Goal: Task Accomplishment & Management: Manage account settings

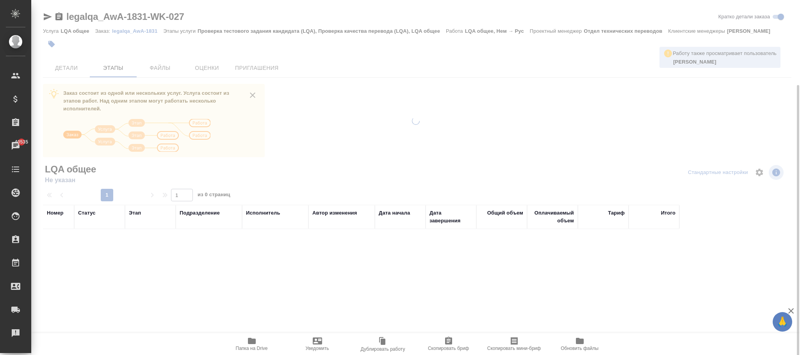
scroll to position [45, 0]
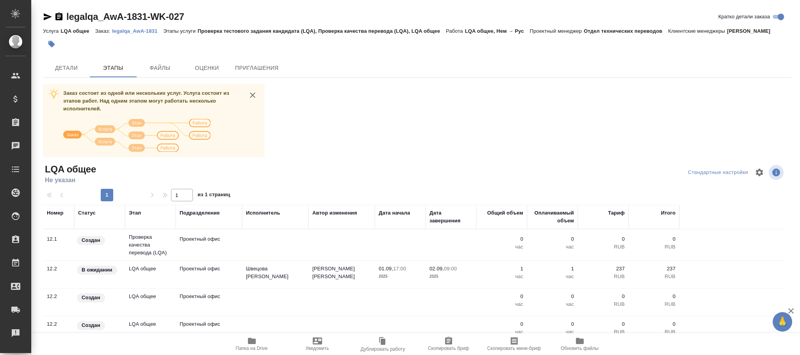
click at [146, 30] on p "legalqa_AwA-1831" at bounding box center [137, 31] width 51 height 6
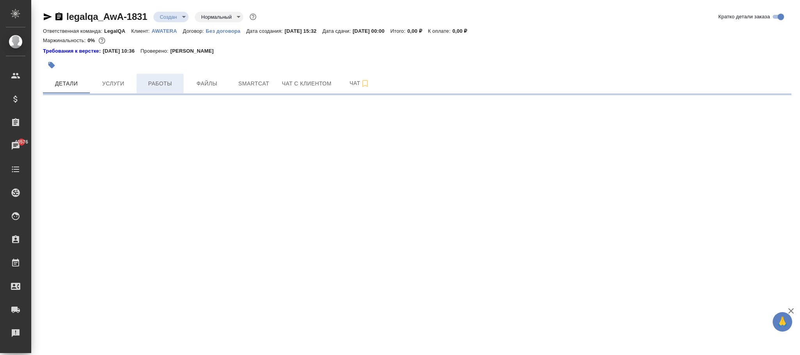
click at [167, 83] on span "Работы" at bounding box center [159, 84] width 37 height 10
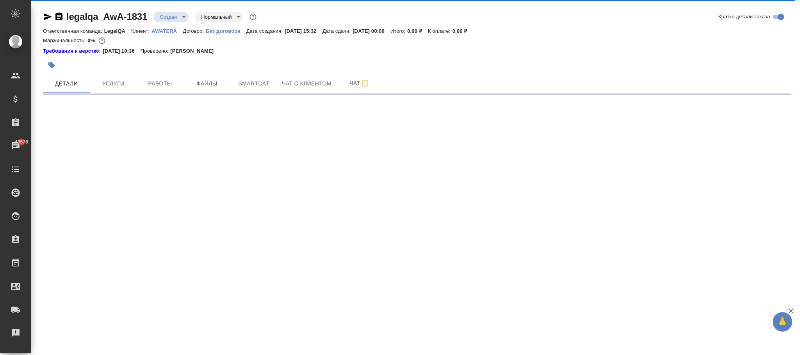
select select "RU"
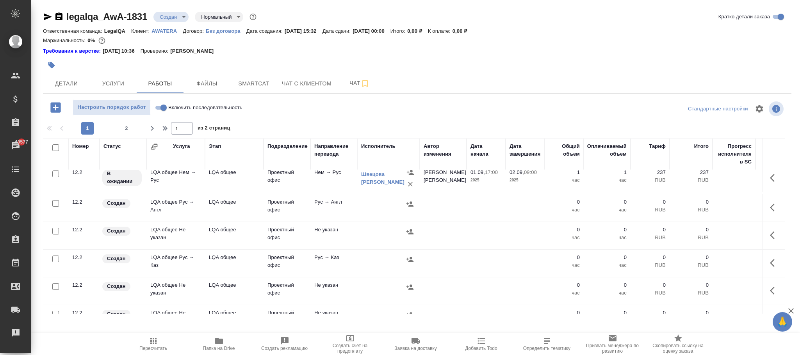
scroll to position [59, 0]
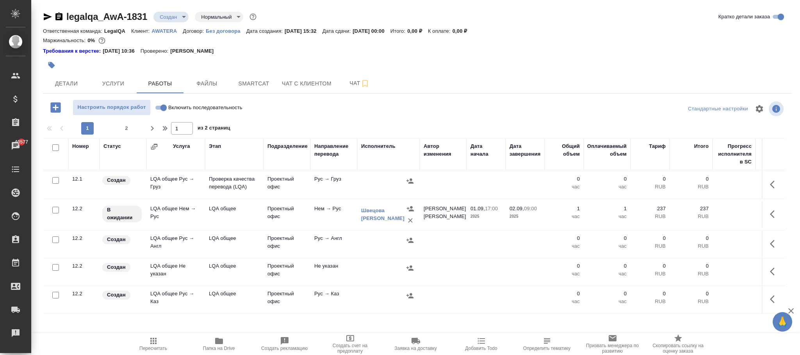
click at [161, 107] on input "Включить последовательность" at bounding box center [164, 107] width 28 height 9
checkbox input "true"
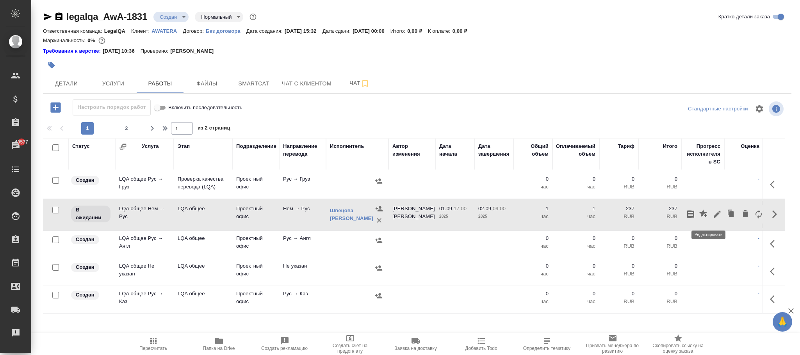
click at [714, 217] on icon "button" at bounding box center [717, 214] width 7 height 7
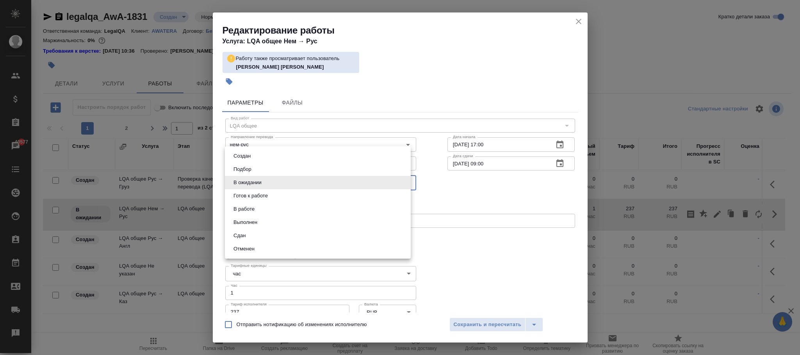
click at [269, 178] on body "🙏 .cls-1 fill:#fff; AWATERA Фокина Наталья n.fokina Клиенты Спецификации Заказы…" at bounding box center [400, 177] width 800 height 355
click at [251, 234] on li "Сдан" at bounding box center [318, 235] width 186 height 13
type input "closed"
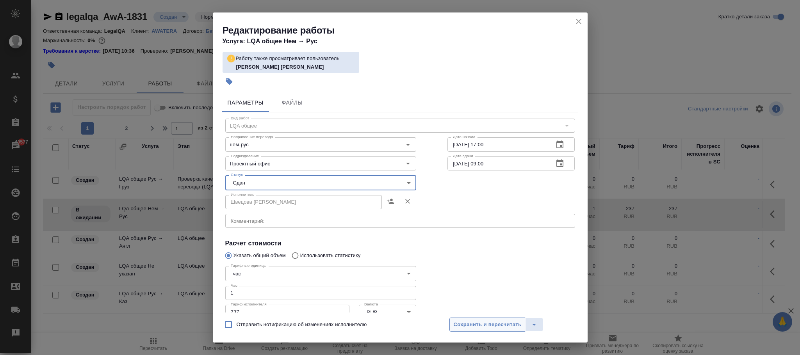
click at [510, 328] on span "Сохранить и пересчитать" at bounding box center [488, 324] width 68 height 9
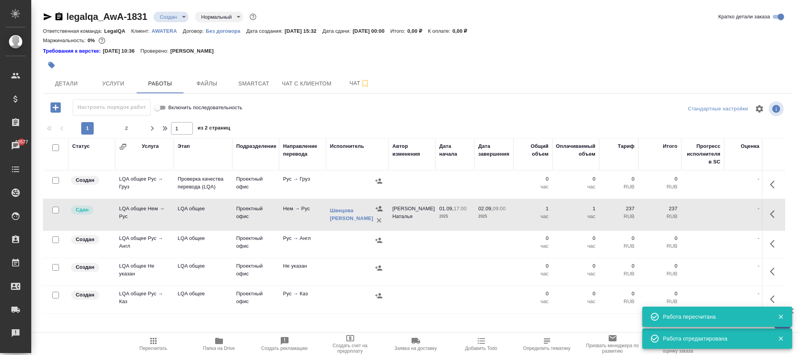
click at [163, 108] on input "Включить последовательность" at bounding box center [157, 107] width 28 height 9
checkbox input "false"
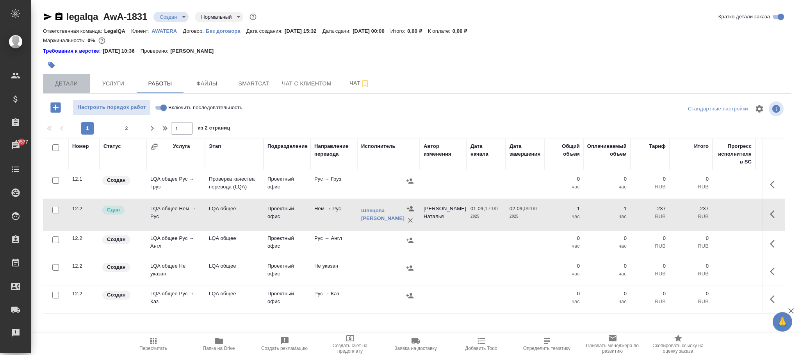
click at [66, 91] on button "Детали" at bounding box center [66, 84] width 47 height 20
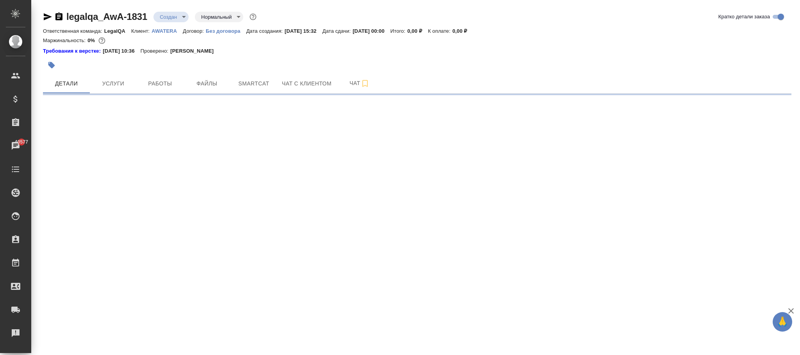
select select "RU"
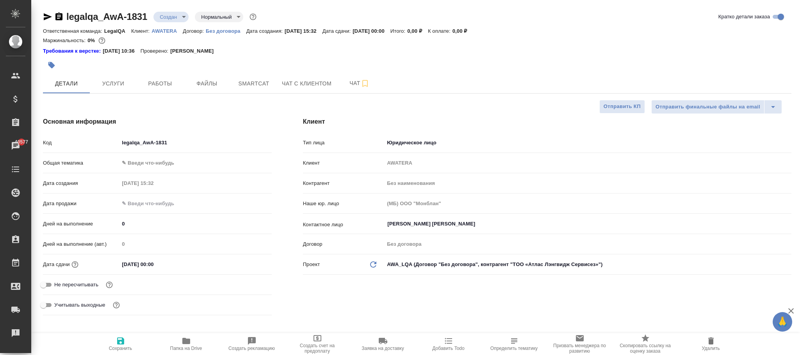
type textarea "x"
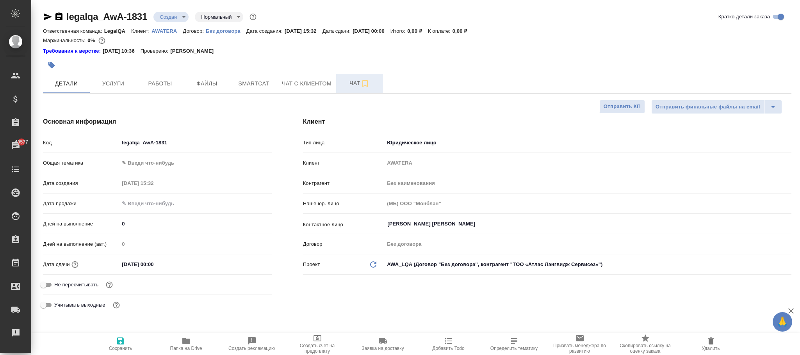
type textarea "x"
click at [123, 342] on icon "button" at bounding box center [120, 341] width 7 height 7
type textarea "x"
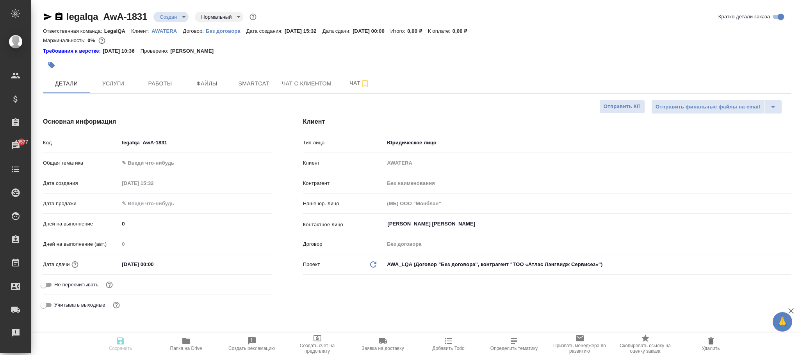
type textarea "x"
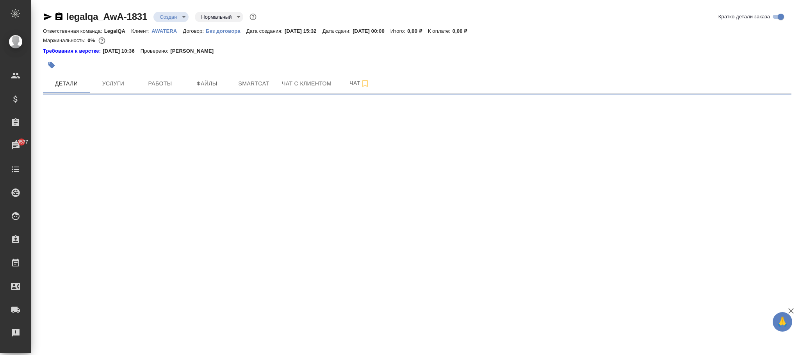
select select "RU"
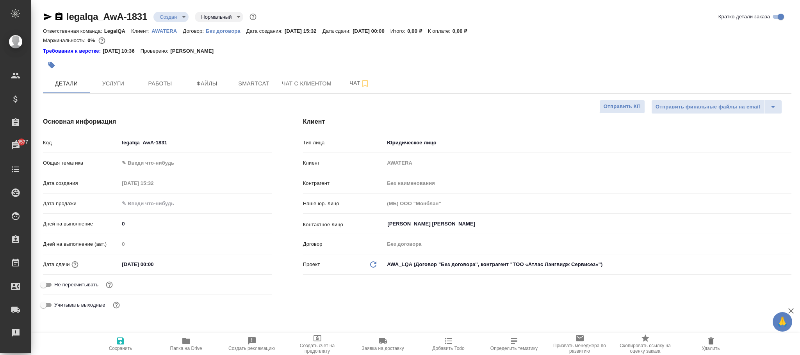
type textarea "x"
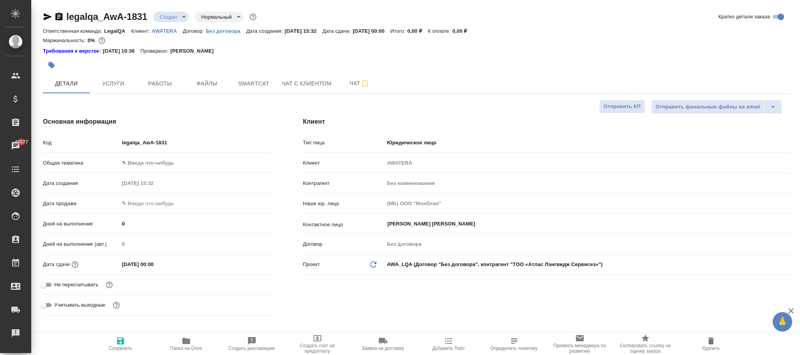
type textarea "x"
